Goal: Task Accomplishment & Management: Use online tool/utility

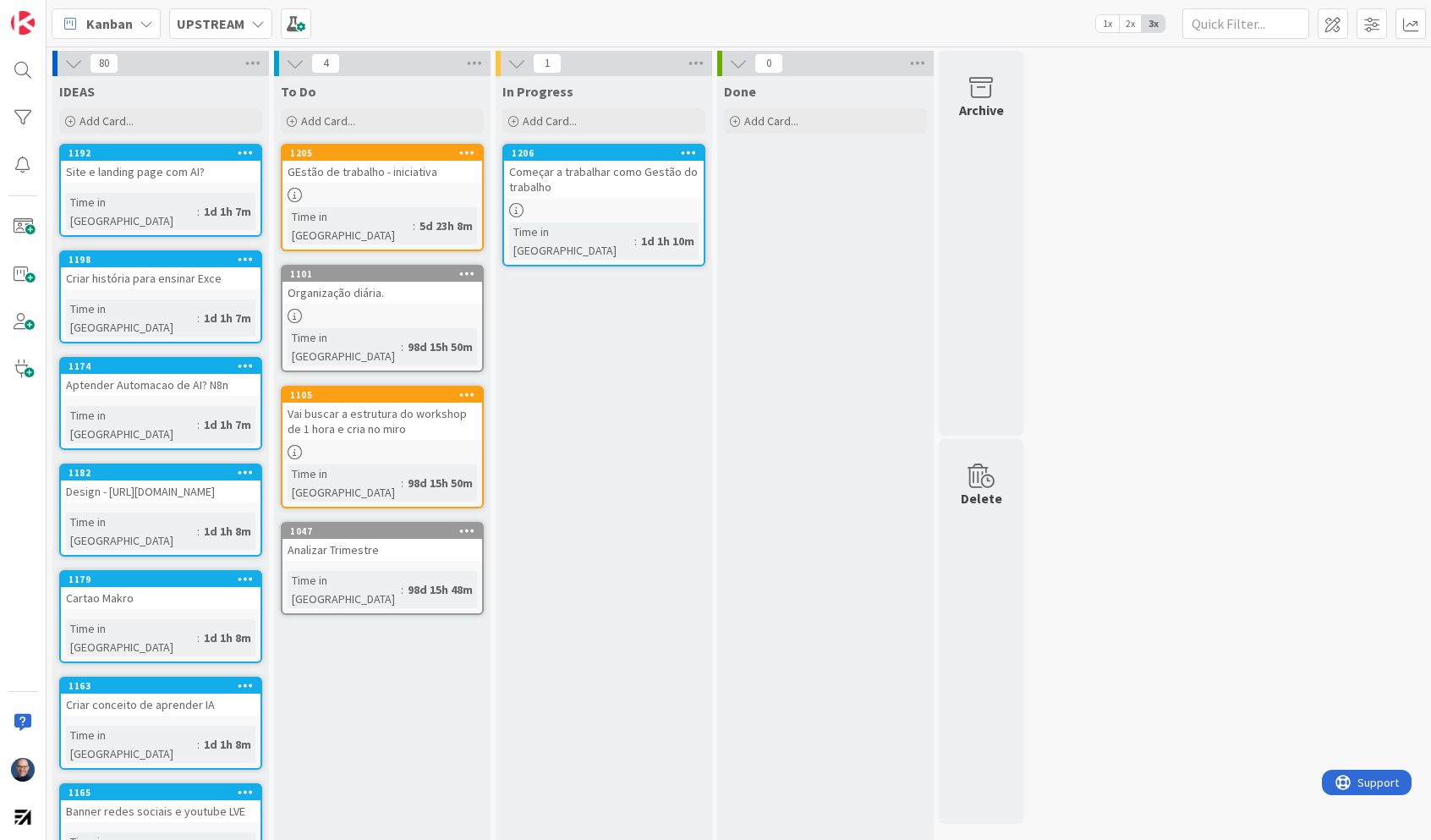
click at [257, 22] on icon at bounding box center [258, 24] width 13 height 13
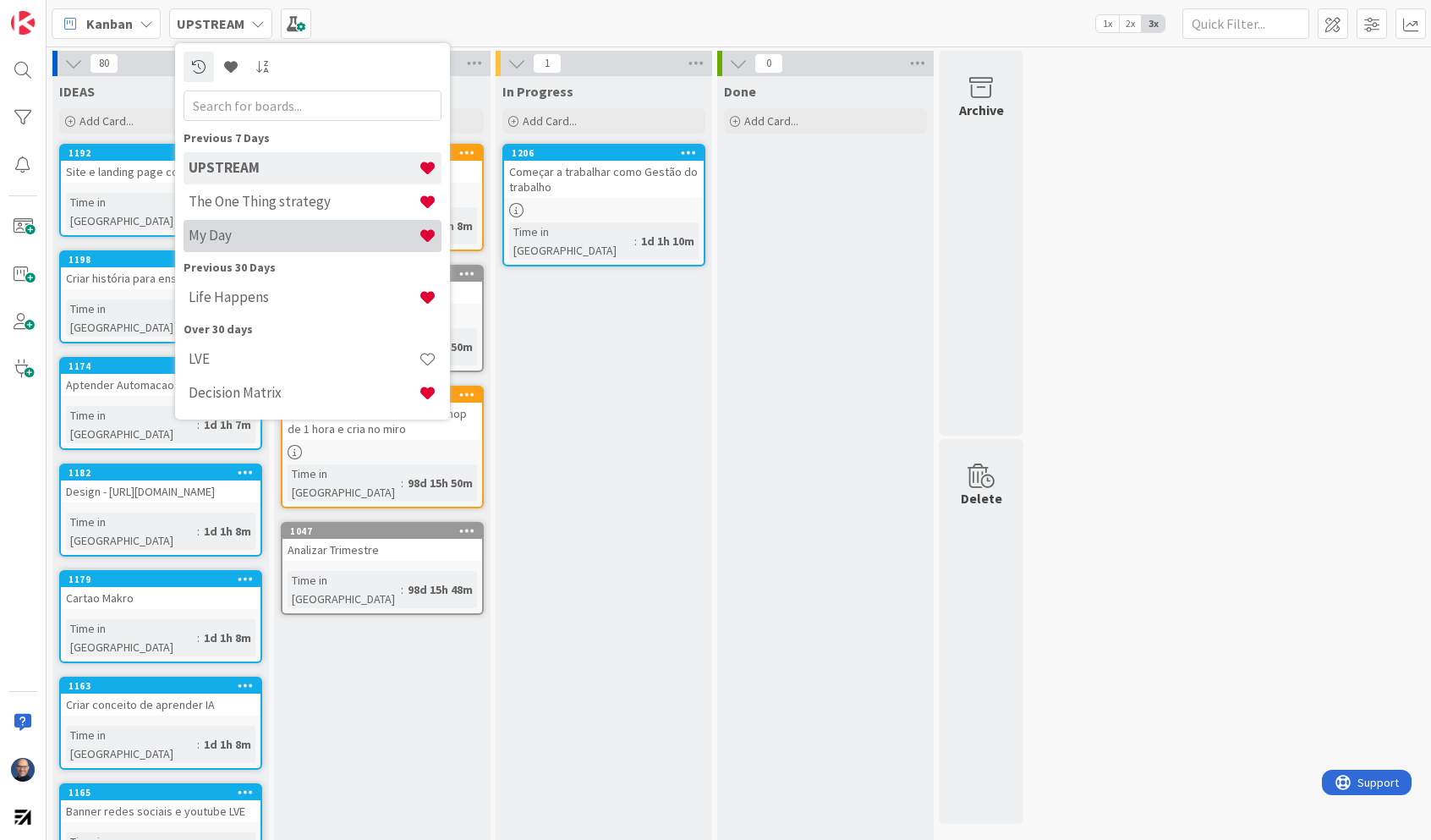
click at [267, 238] on h4 "My Day" at bounding box center [303, 235] width 230 height 17
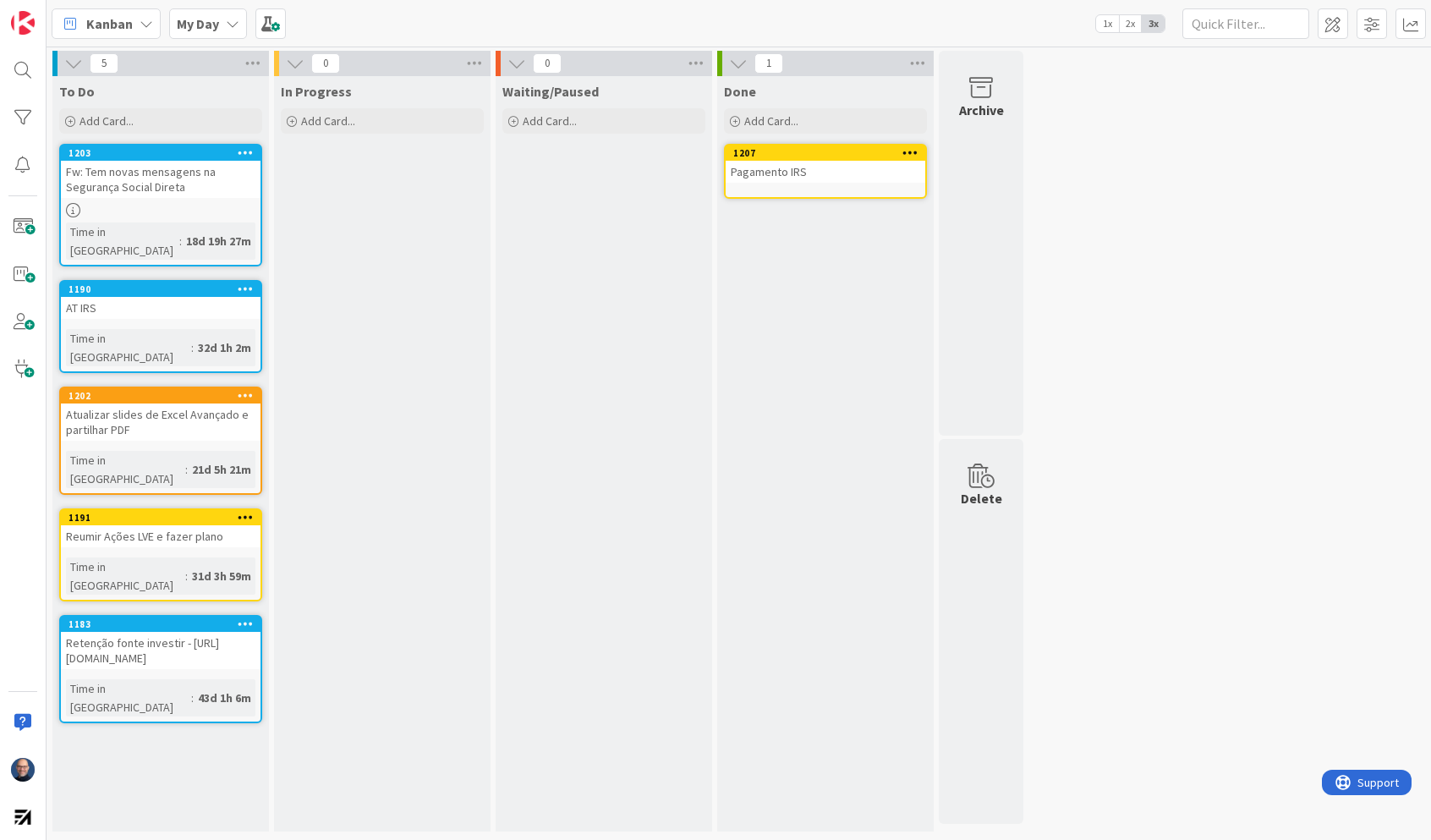
click at [190, 297] on div "AT IRS" at bounding box center [160, 307] width 200 height 22
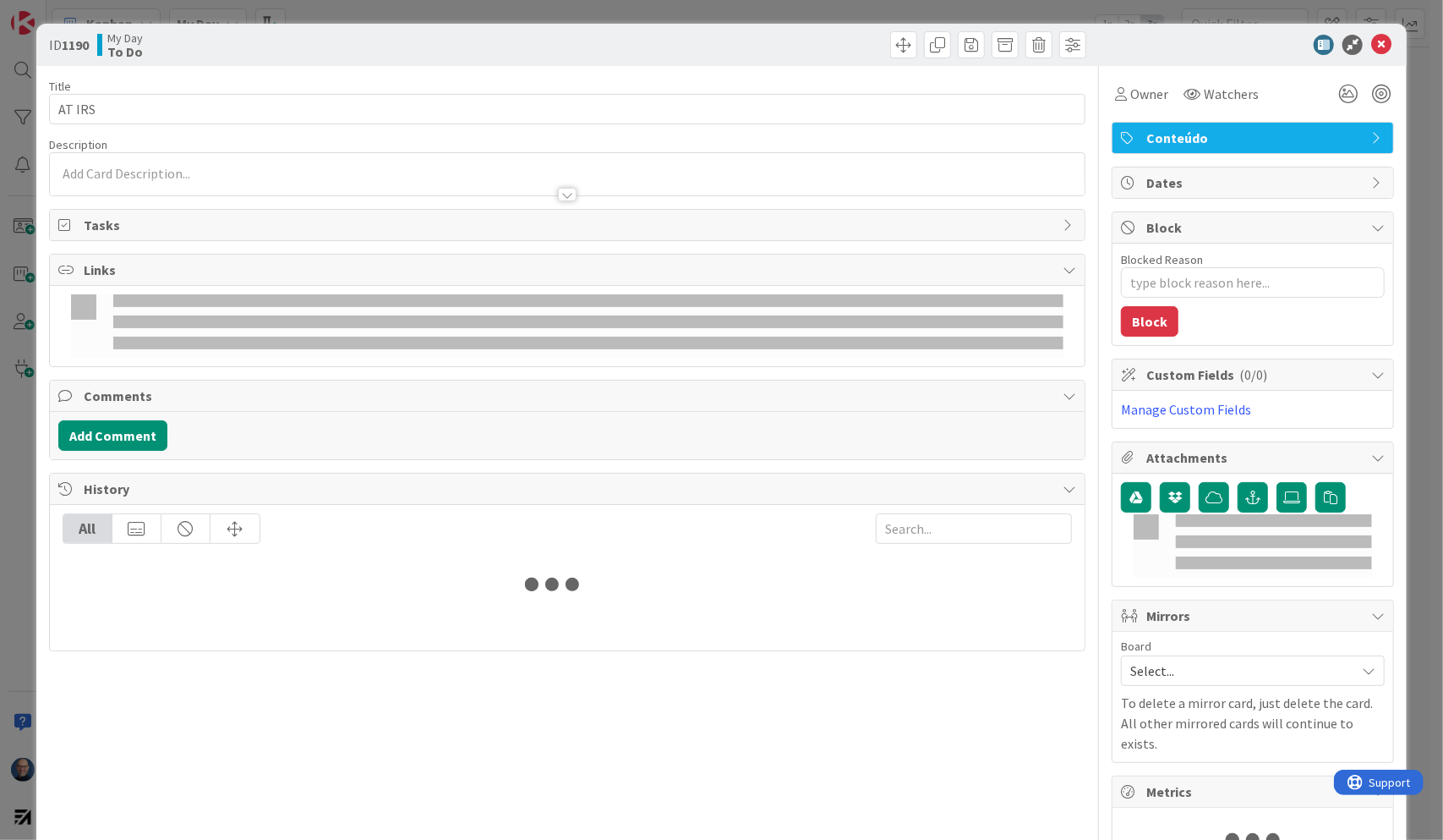
type textarea "x"
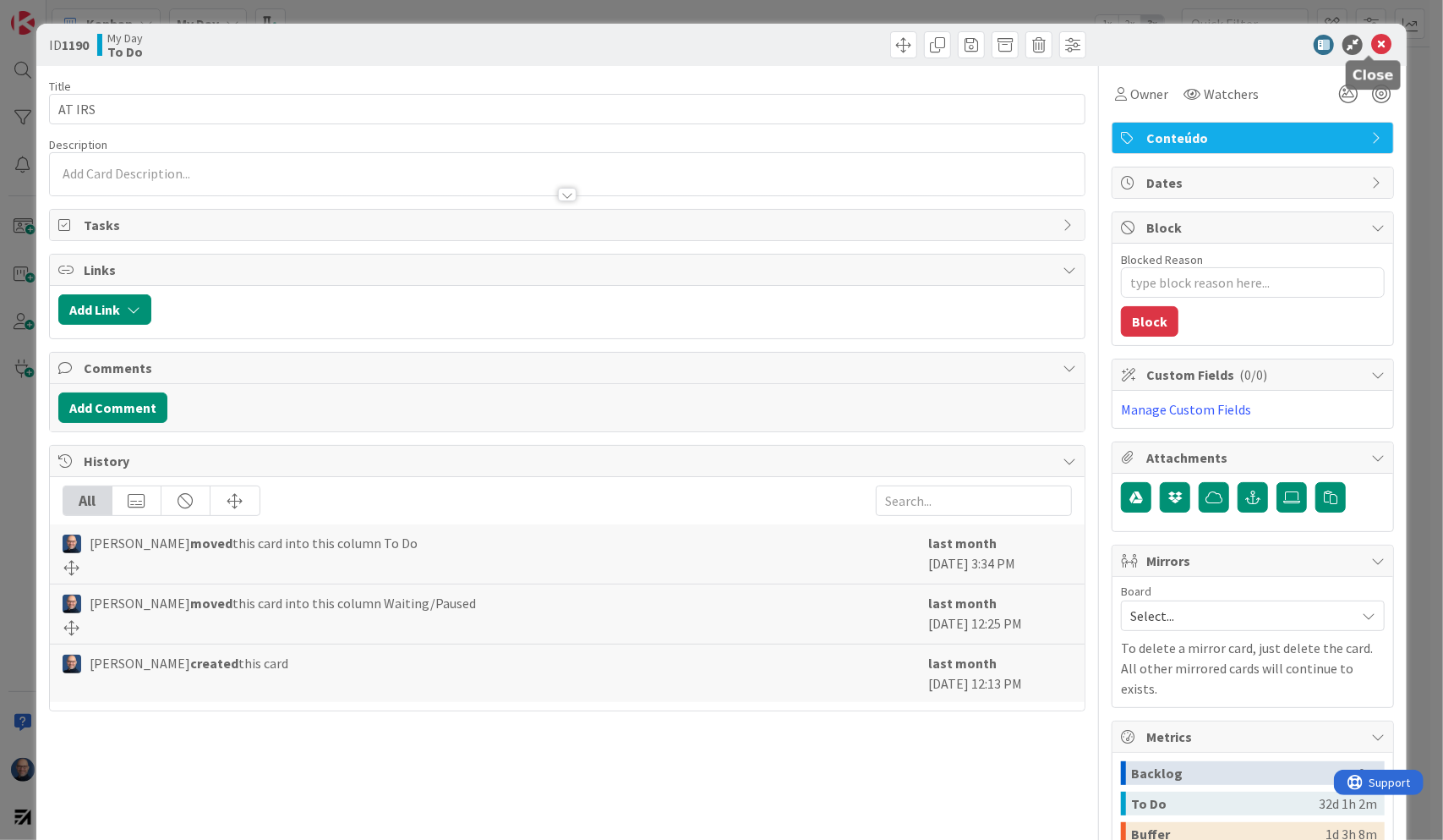
click at [1372, 46] on icon at bounding box center [1382, 44] width 20 height 20
